Goal: Information Seeking & Learning: Learn about a topic

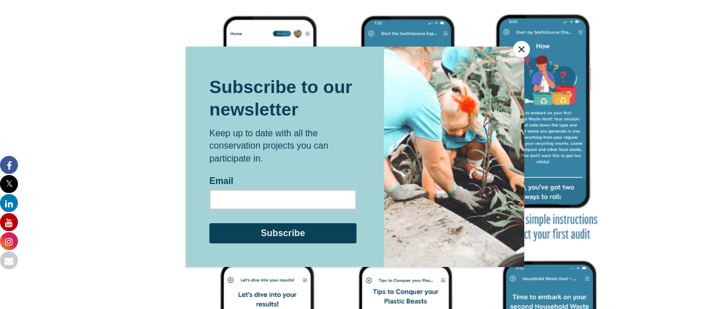
scroll to position [1749, 0]
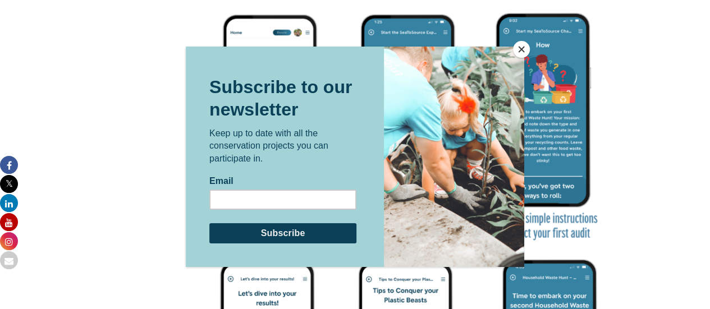
click at [517, 49] on button "Close" at bounding box center [521, 49] width 17 height 17
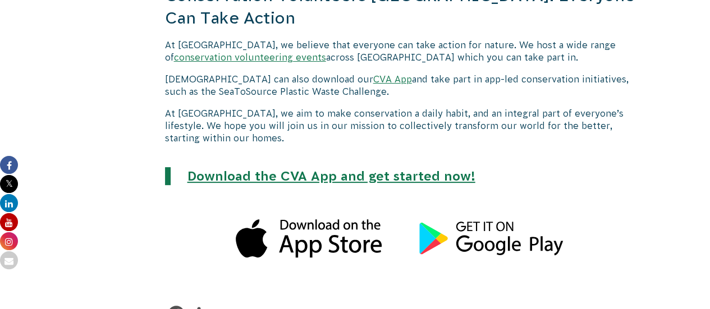
scroll to position [2230, 0]
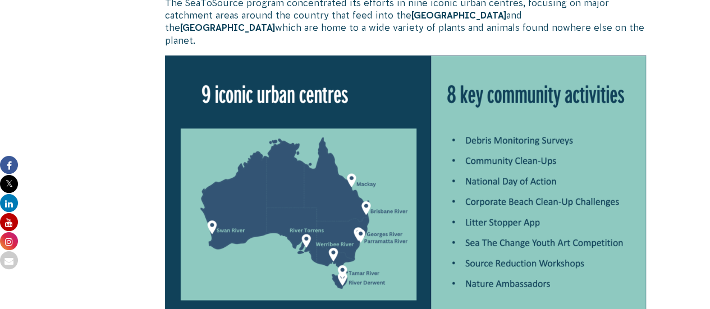
scroll to position [1846, 0]
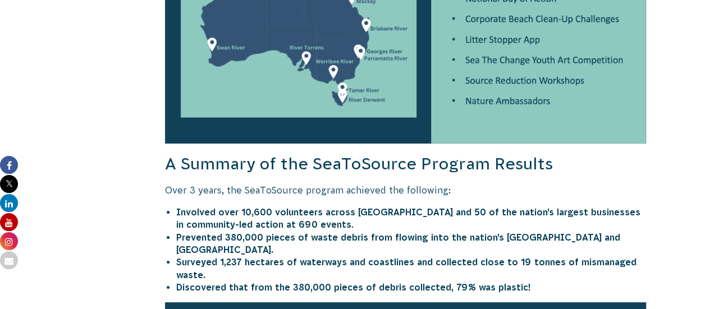
click at [393, 256] on li "Surveyed 1,237 hectares of waterways and coastlines and collected close to 19 t…" at bounding box center [411, 268] width 470 height 25
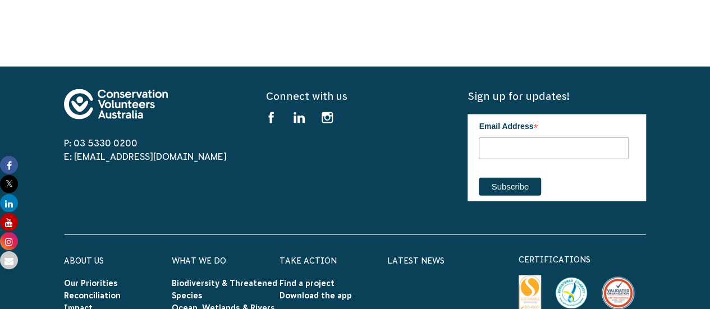
scroll to position [7596, 0]
